Goal: Find specific page/section: Find specific page/section

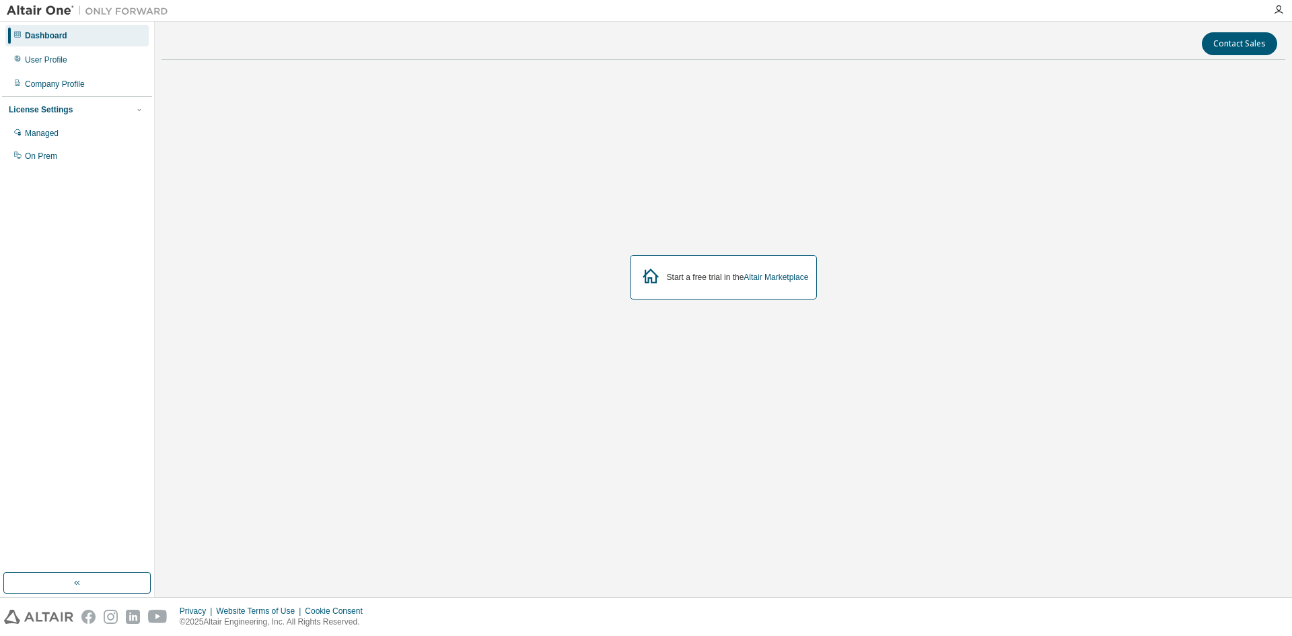
click at [44, 40] on div "Dashboard" at bounding box center [46, 35] width 42 height 11
click at [36, 11] on img at bounding box center [91, 10] width 168 height 13
click at [38, 11] on img at bounding box center [91, 10] width 168 height 13
click at [62, 61] on div "User Profile" at bounding box center [46, 60] width 42 height 11
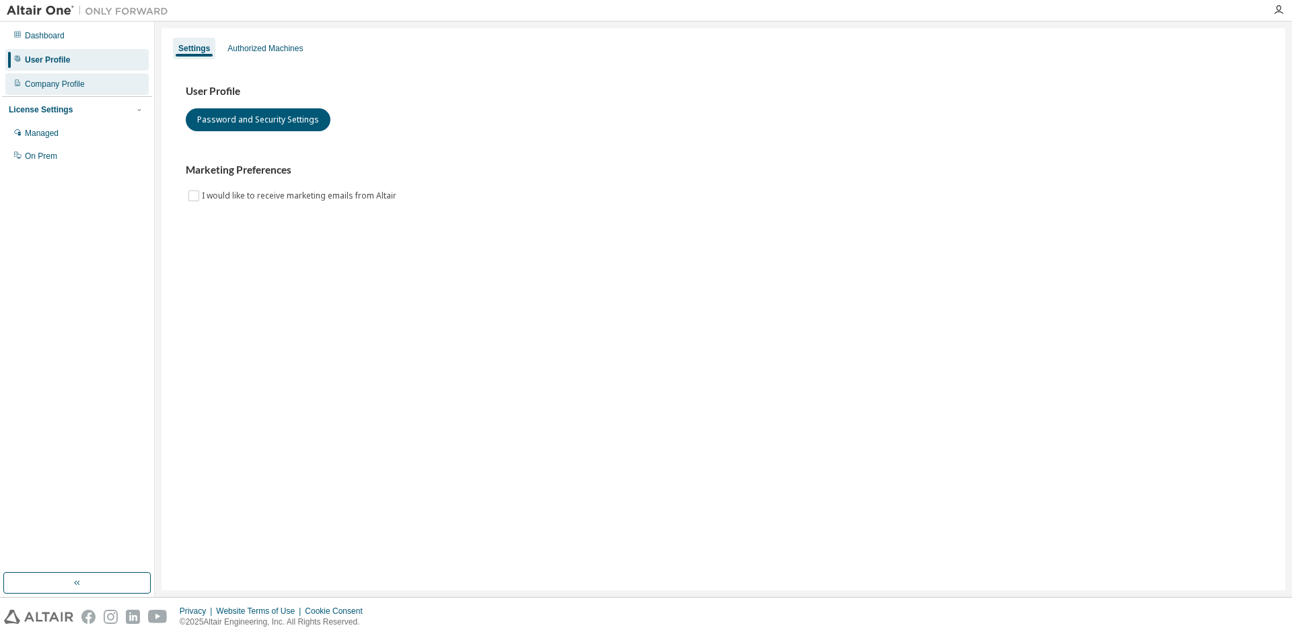
click at [83, 87] on div "Company Profile" at bounding box center [55, 84] width 60 height 11
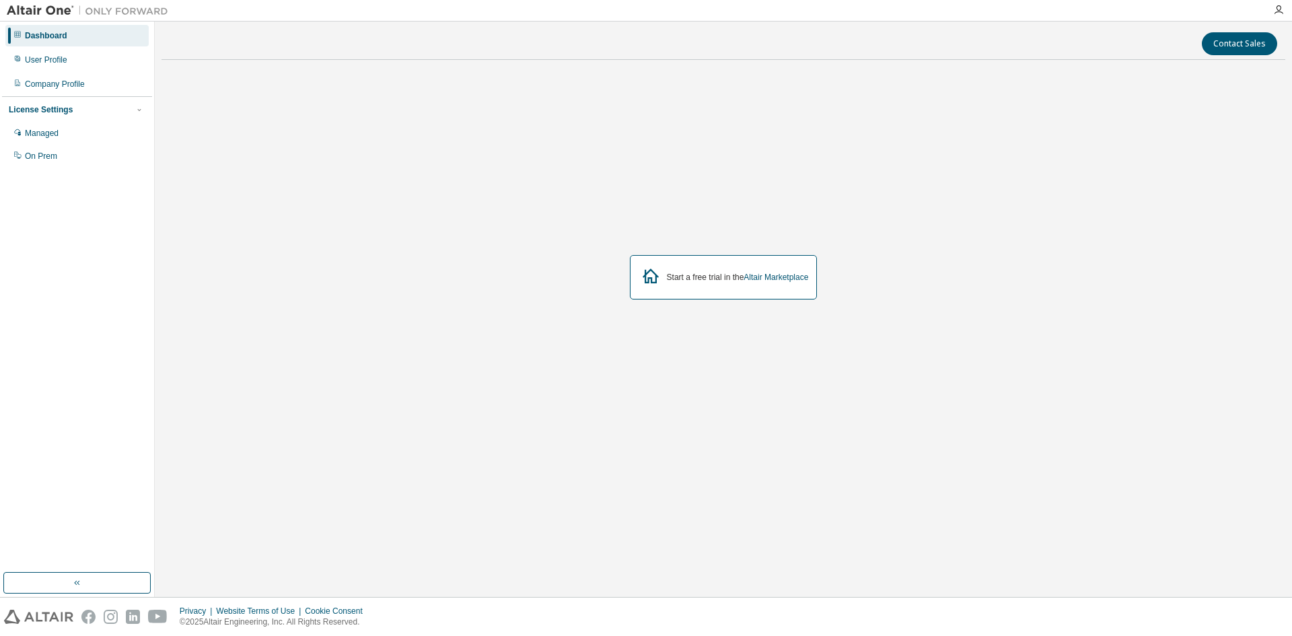
click at [310, 258] on div "Start a free trial in the Altair Marketplace" at bounding box center [724, 277] width 1124 height 413
